Goal: Transaction & Acquisition: Purchase product/service

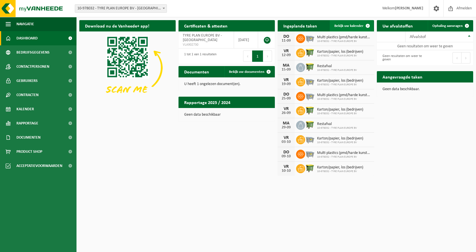
click at [345, 26] on span "Bekijk uw kalender" at bounding box center [348, 26] width 29 height 4
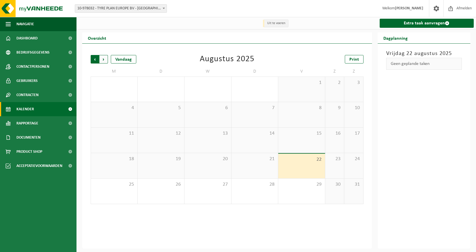
click at [105, 59] on span "Volgende" at bounding box center [103, 59] width 8 height 8
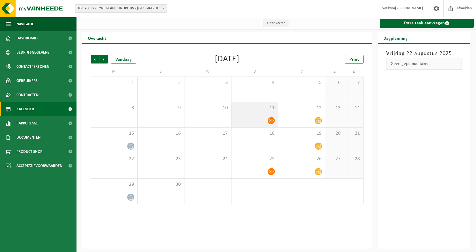
click at [269, 121] on icon at bounding box center [271, 120] width 5 height 3
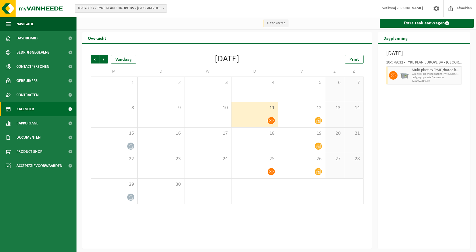
click at [271, 119] on icon at bounding box center [271, 120] width 5 height 5
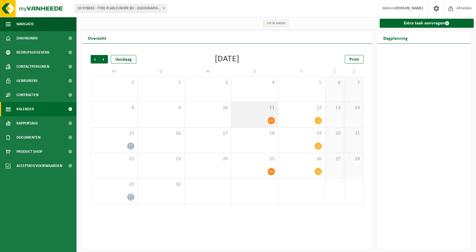
click at [271, 119] on icon at bounding box center [271, 120] width 5 height 5
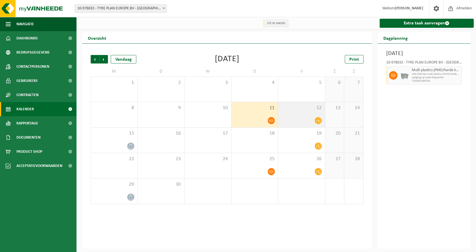
click at [319, 122] on icon at bounding box center [318, 120] width 5 height 5
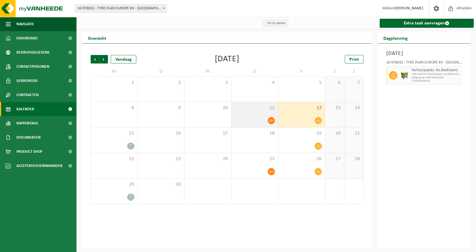
click at [271, 119] on icon at bounding box center [271, 120] width 5 height 3
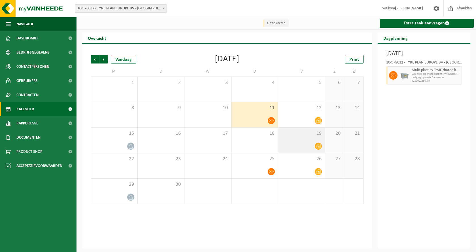
click at [318, 146] on icon at bounding box center [318, 146] width 5 height 5
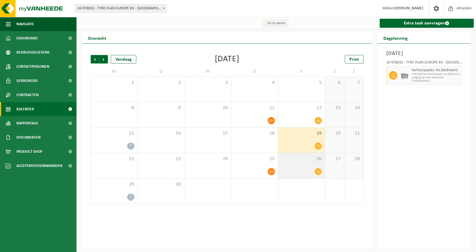
click at [317, 171] on icon at bounding box center [318, 171] width 5 height 5
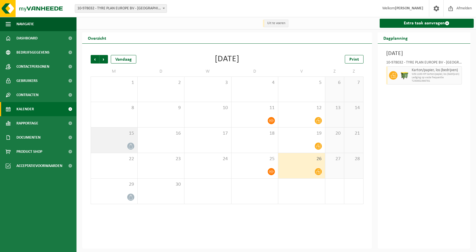
click at [130, 147] on icon at bounding box center [130, 146] width 5 height 5
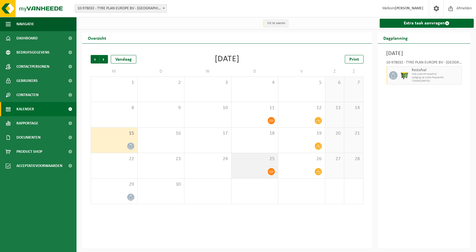
click at [273, 171] on icon at bounding box center [271, 171] width 5 height 3
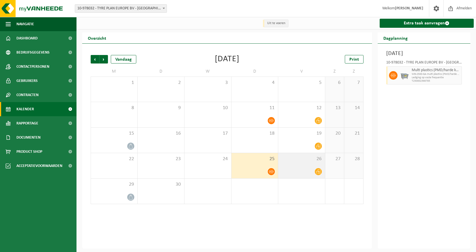
click at [319, 171] on icon at bounding box center [318, 171] width 5 height 5
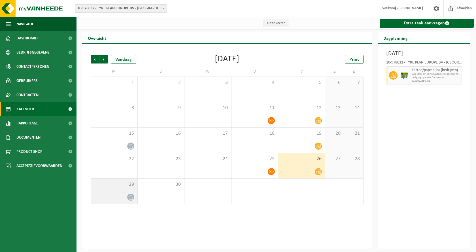
click at [131, 198] on icon at bounding box center [130, 196] width 5 height 5
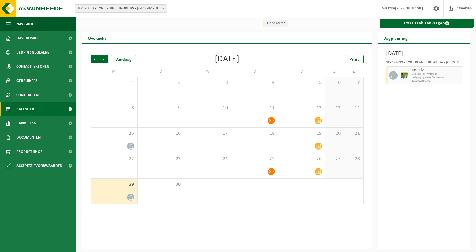
click at [288, 226] on div "Vorige Volgende Vandaag September 2025 Print M D W D V Z Z 1 2 3 4 5 6 7 8 9 10…" at bounding box center [227, 146] width 290 height 205
click at [355, 61] on span "Print" at bounding box center [354, 59] width 10 height 5
click at [38, 153] on span "Product Shop" at bounding box center [29, 151] width 26 height 14
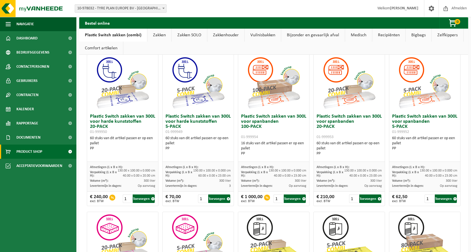
scroll to position [7, 0]
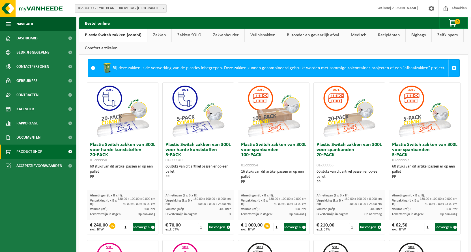
click at [161, 33] on link "Zakken" at bounding box center [159, 35] width 24 height 13
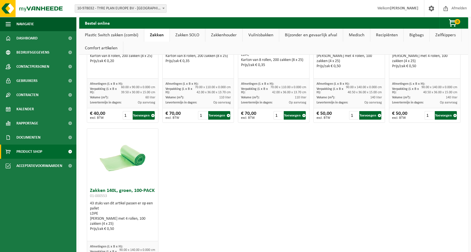
scroll to position [819, 0]
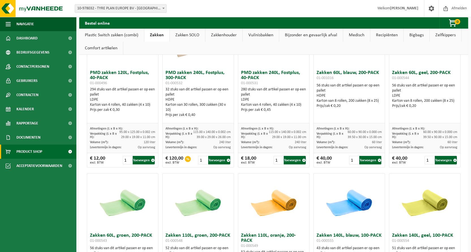
click at [183, 34] on link "Zakken SOLO" at bounding box center [187, 35] width 35 height 13
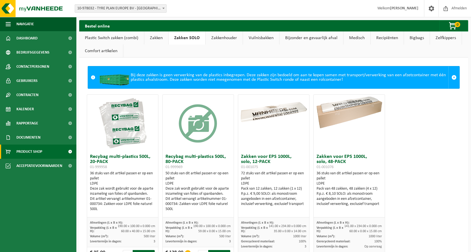
scroll to position [29, 0]
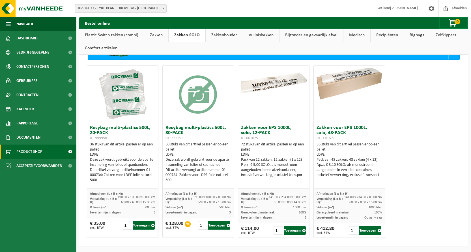
click at [225, 36] on link "Zakkenhouder" at bounding box center [224, 35] width 37 height 13
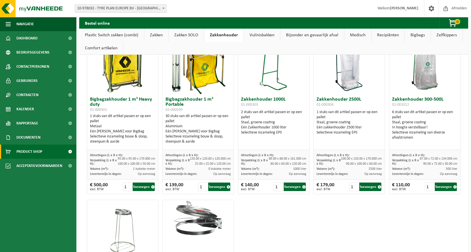
scroll to position [0, 0]
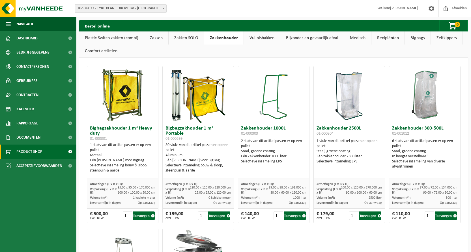
click at [259, 39] on link "Vuilnisbakken" at bounding box center [262, 37] width 36 height 13
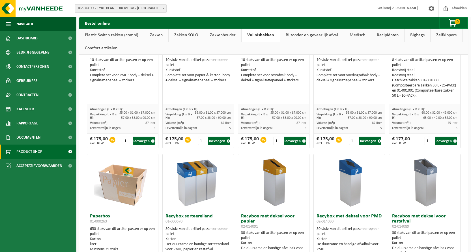
scroll to position [28, 0]
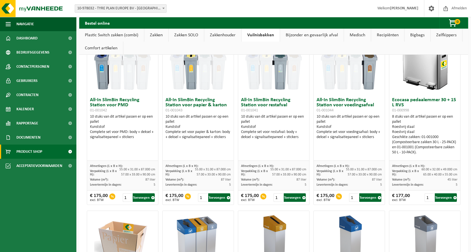
click at [308, 33] on link "Bijzonder en gevaarlijk afval" at bounding box center [312, 35] width 64 height 13
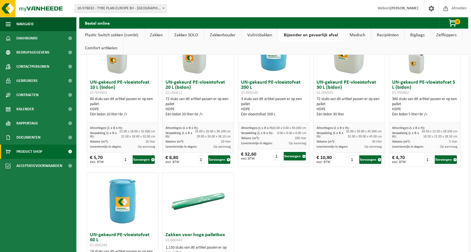
scroll to position [0, 0]
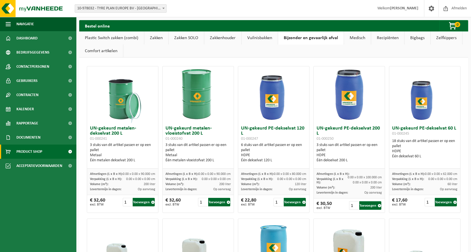
click at [355, 38] on link "Medisch" at bounding box center [357, 37] width 27 height 13
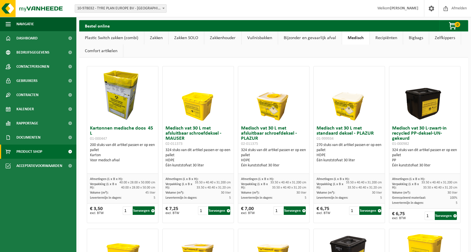
click at [388, 37] on link "Recipiënten" at bounding box center [386, 37] width 33 height 13
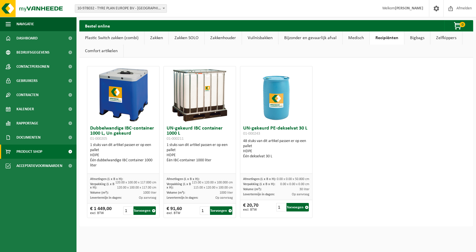
click at [418, 37] on link "Bigbags" at bounding box center [417, 37] width 26 height 13
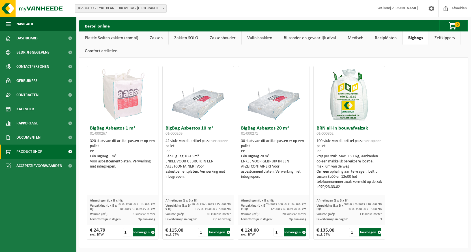
click at [446, 38] on link "Zelfkippers" at bounding box center [445, 37] width 32 height 13
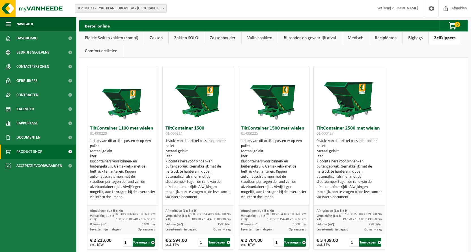
click at [223, 38] on link "Zakkenhouder" at bounding box center [222, 37] width 37 height 13
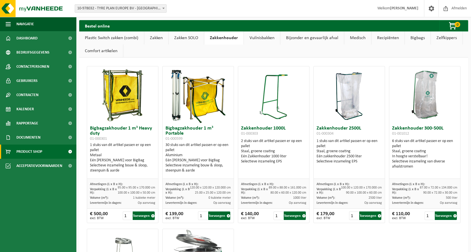
click at [189, 39] on link "Zakken SOLO" at bounding box center [186, 37] width 35 height 13
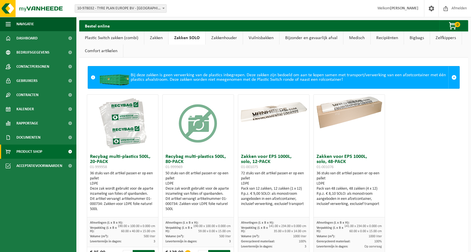
click at [157, 36] on link "Zakken" at bounding box center [156, 37] width 24 height 13
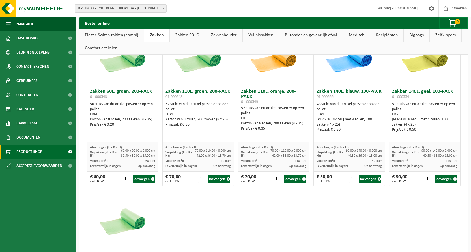
scroll to position [764, 0]
